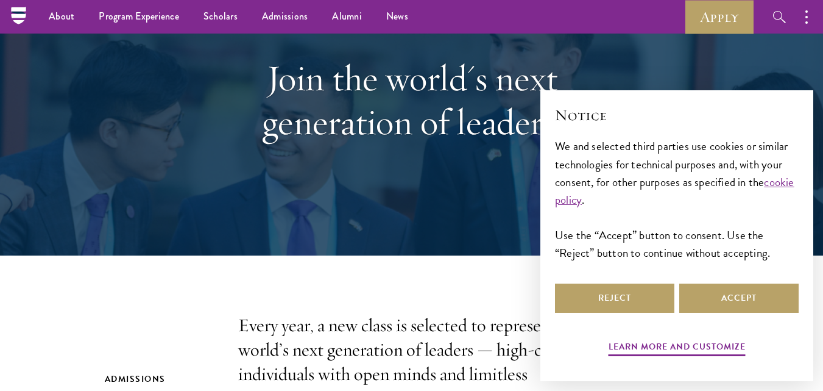
scroll to position [122, 0]
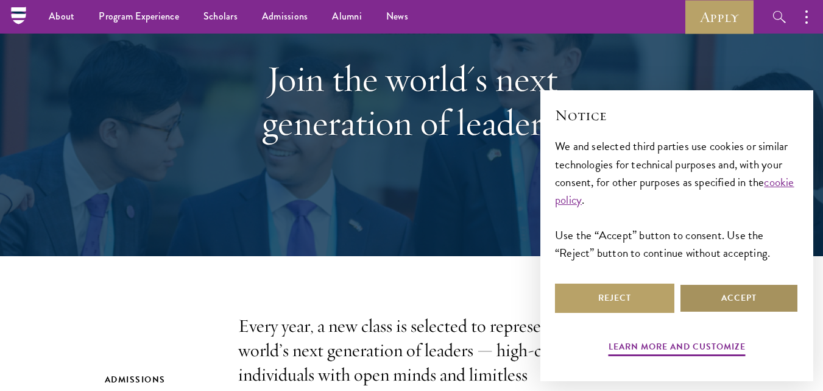
drag, startPoint x: 740, startPoint y: 296, endPoint x: 730, endPoint y: 293, distance: 10.6
click at [740, 296] on button "Accept" at bounding box center [738, 297] width 119 height 29
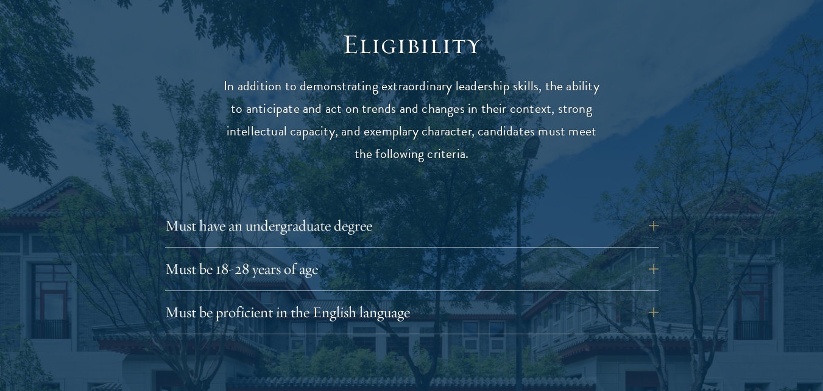
scroll to position [1706, 0]
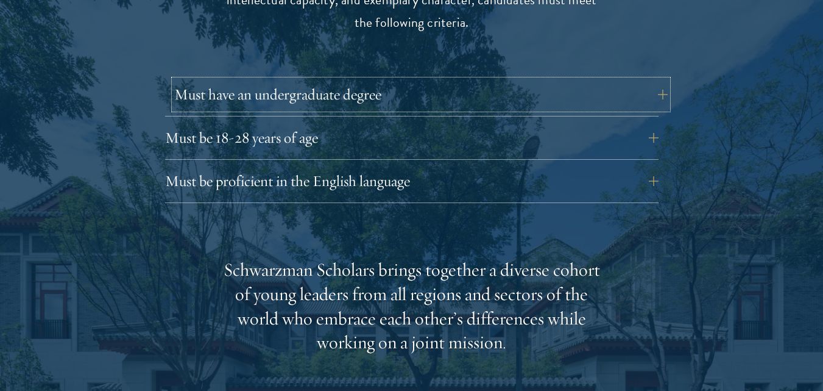
click at [596, 80] on button "Must have an undergraduate degree" at bounding box center [421, 94] width 494 height 29
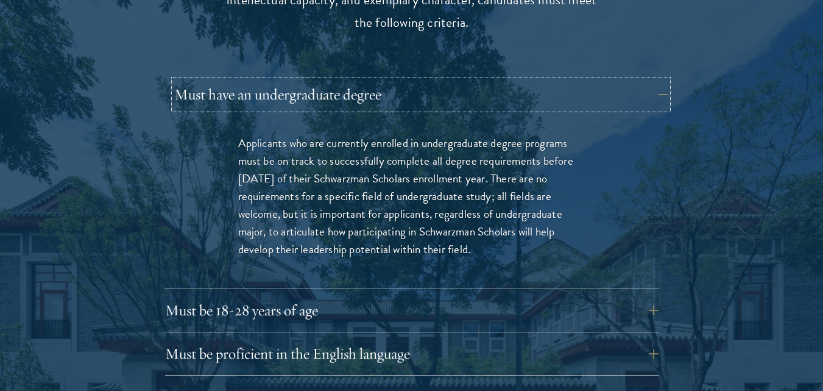
click at [593, 80] on button "Must have an undergraduate degree" at bounding box center [421, 94] width 494 height 29
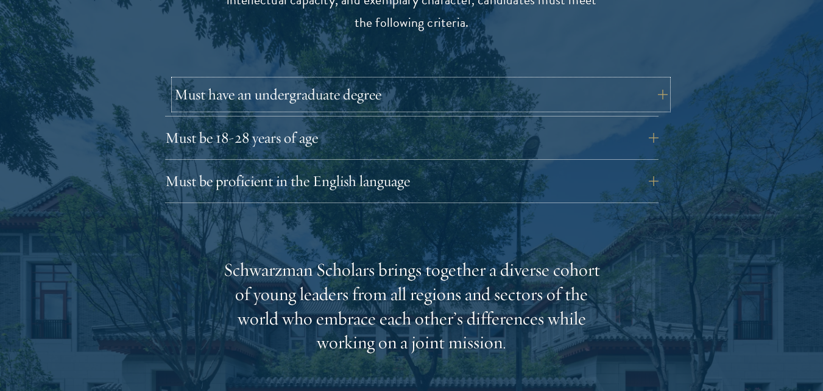
click at [661, 80] on button "Must have an undergraduate degree" at bounding box center [421, 94] width 494 height 29
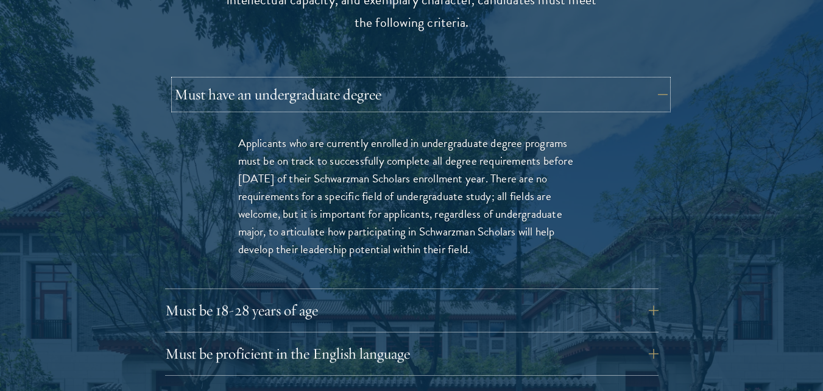
click at [661, 80] on button "Must have an undergraduate degree" at bounding box center [421, 94] width 494 height 29
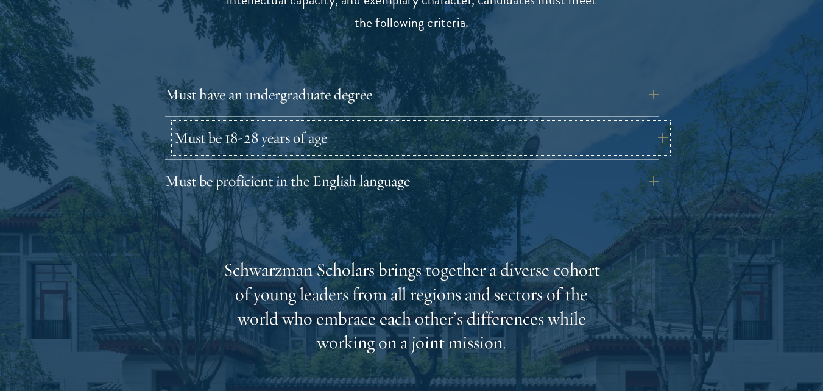
click at [646, 123] on button "Must be 18-28 years of age" at bounding box center [421, 137] width 494 height 29
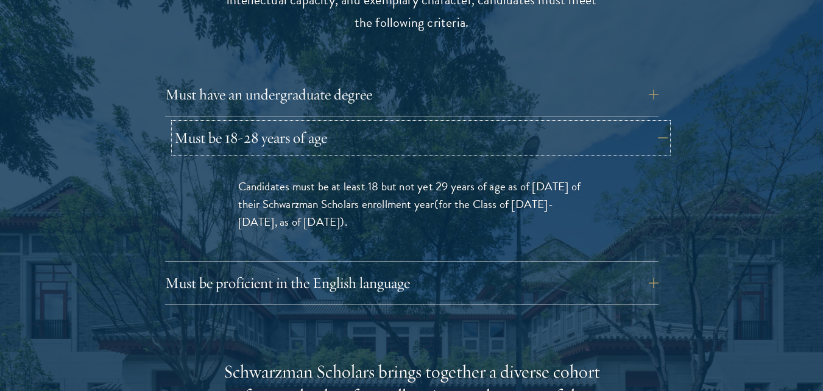
click at [646, 123] on button "Must be 18-28 years of age" at bounding box center [421, 137] width 494 height 29
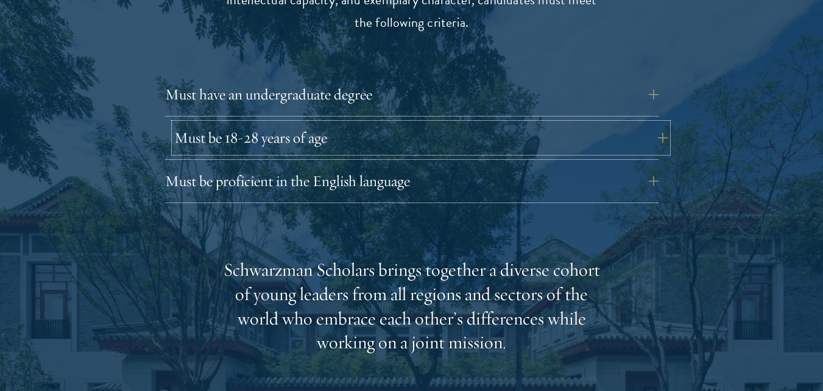
click at [663, 123] on button "Must be 18-28 years of age" at bounding box center [421, 137] width 494 height 29
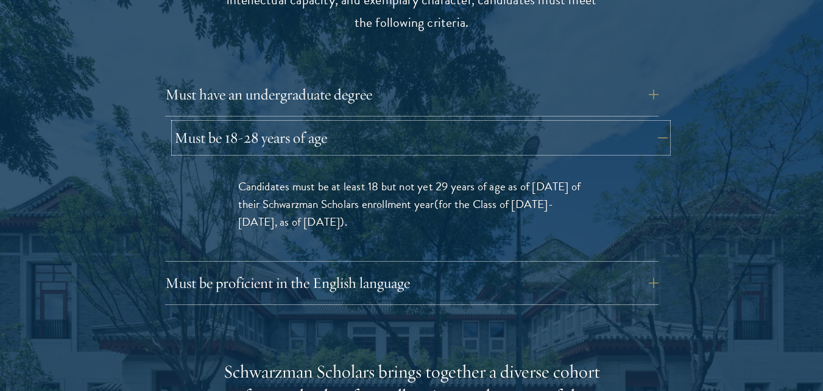
click at [659, 123] on button "Must be 18-28 years of age" at bounding box center [421, 137] width 494 height 29
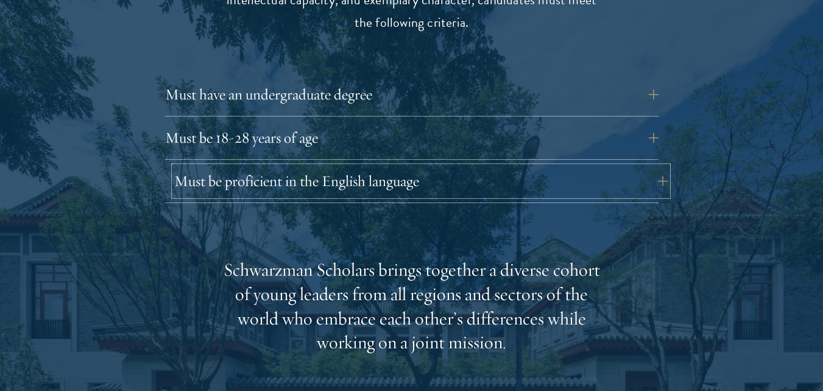
click at [555, 166] on button "Must be proficient in the English language" at bounding box center [421, 180] width 494 height 29
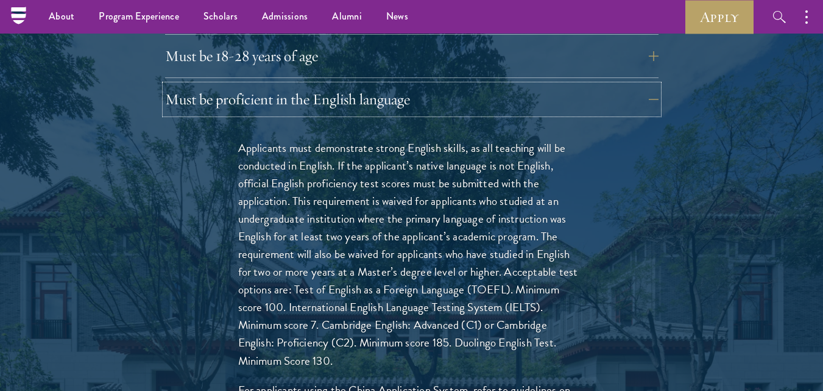
scroll to position [1767, 0]
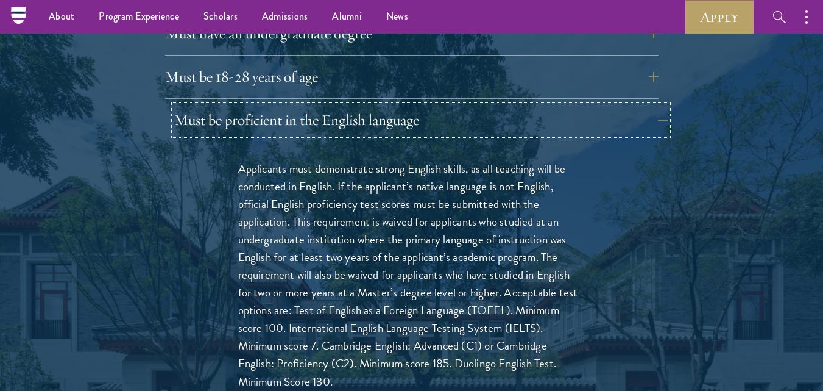
click at [665, 105] on button "Must be proficient in the English language" at bounding box center [421, 119] width 494 height 29
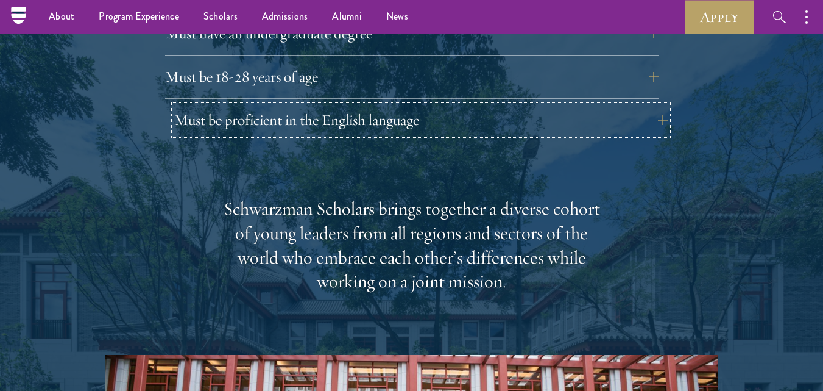
click at [662, 105] on button "Must be proficient in the English language" at bounding box center [421, 119] width 494 height 29
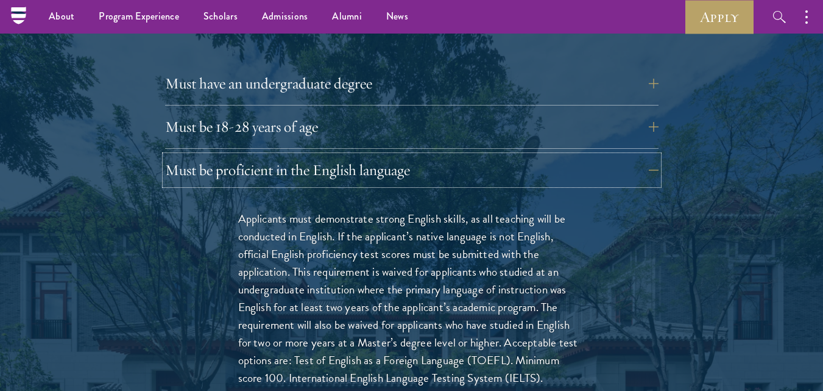
scroll to position [1706, 0]
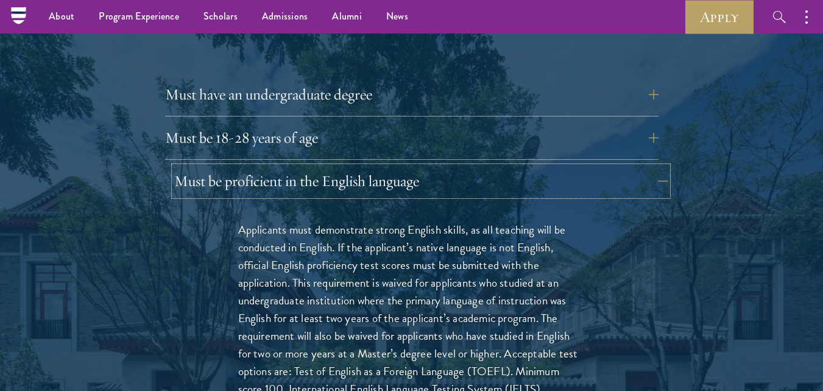
click at [654, 166] on button "Must be proficient in the English language" at bounding box center [421, 180] width 494 height 29
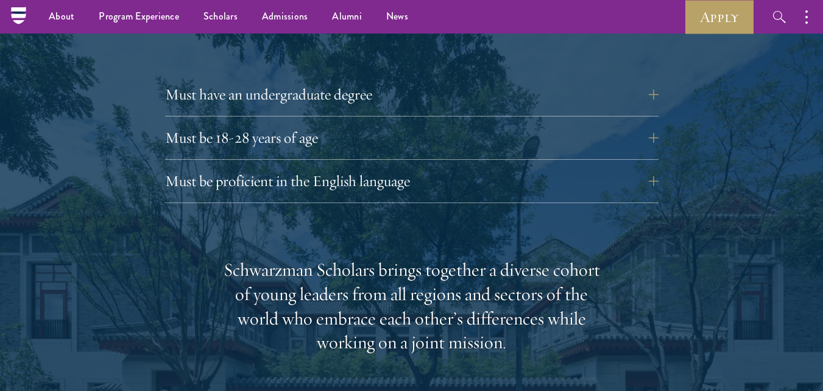
click at [755, 182] on div at bounding box center [411, 326] width 823 height 982
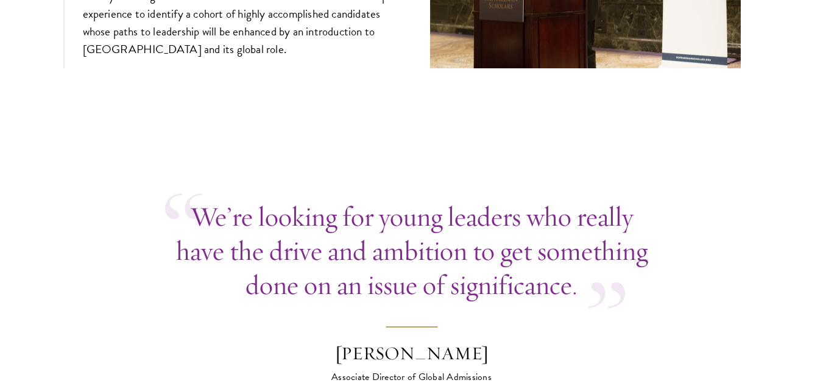
scroll to position [4753, 0]
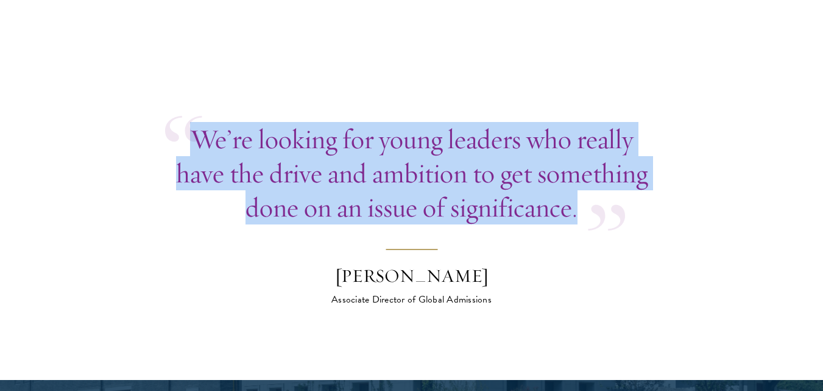
drag, startPoint x: 196, startPoint y: 104, endPoint x: 589, endPoint y: 184, distance: 401.6
click at [589, 184] on div "We’re looking for young leaders who really have the drive and ambition to get s…" at bounding box center [412, 173] width 494 height 102
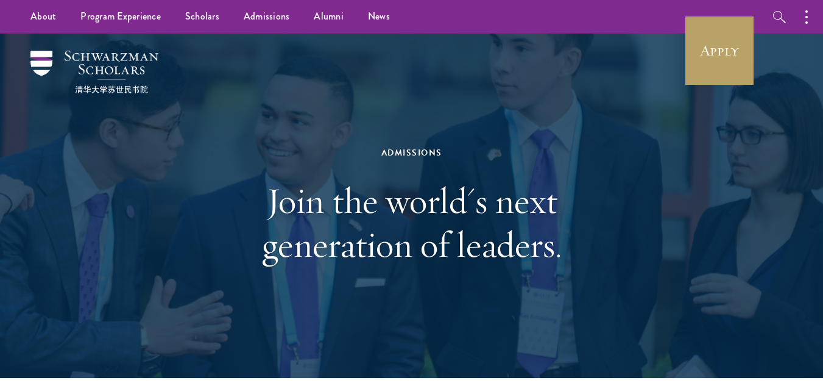
scroll to position [61, 0]
